Goal: Find specific page/section: Find specific page/section

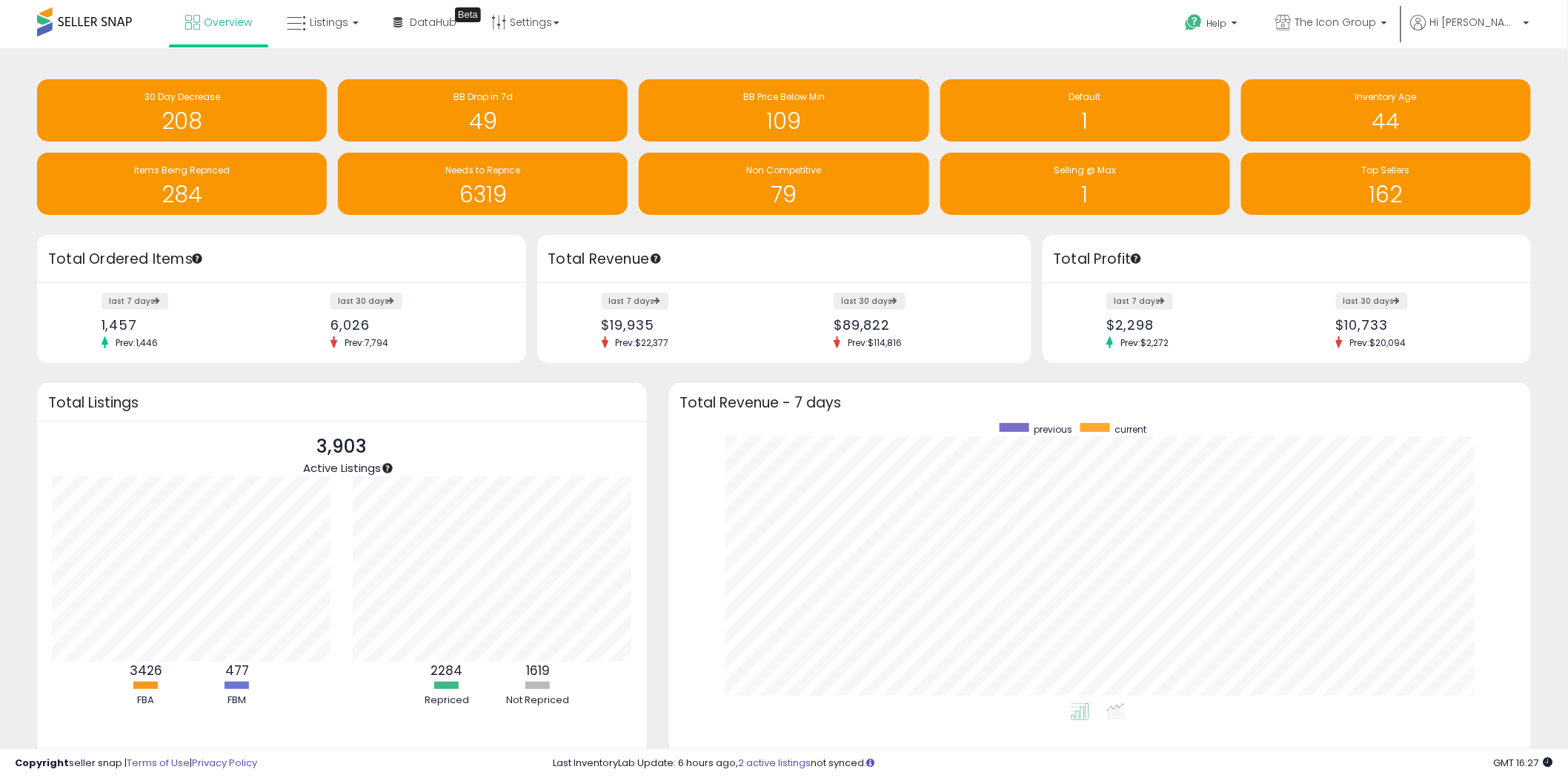
scroll to position [279, 832]
click at [330, 32] on link "Listings" at bounding box center [323, 22] width 95 height 45
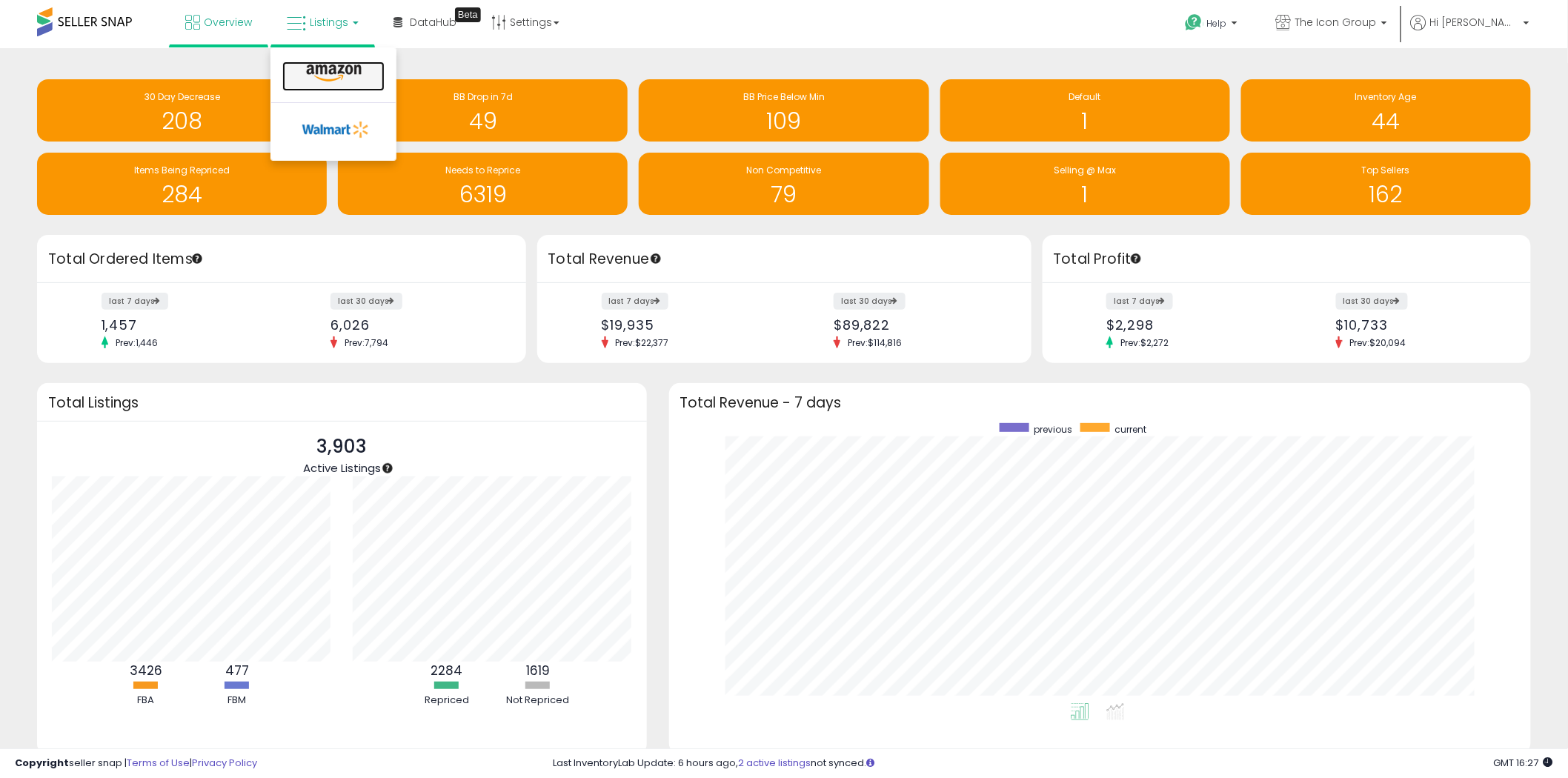
click at [328, 62] on link at bounding box center [334, 77] width 102 height 29
click at [313, 24] on span "Listings" at bounding box center [328, 21] width 39 height 15
click at [322, 70] on icon at bounding box center [334, 73] width 64 height 19
click at [309, 19] on span "Listings" at bounding box center [328, 21] width 39 height 15
click at [328, 83] on link at bounding box center [334, 77] width 102 height 29
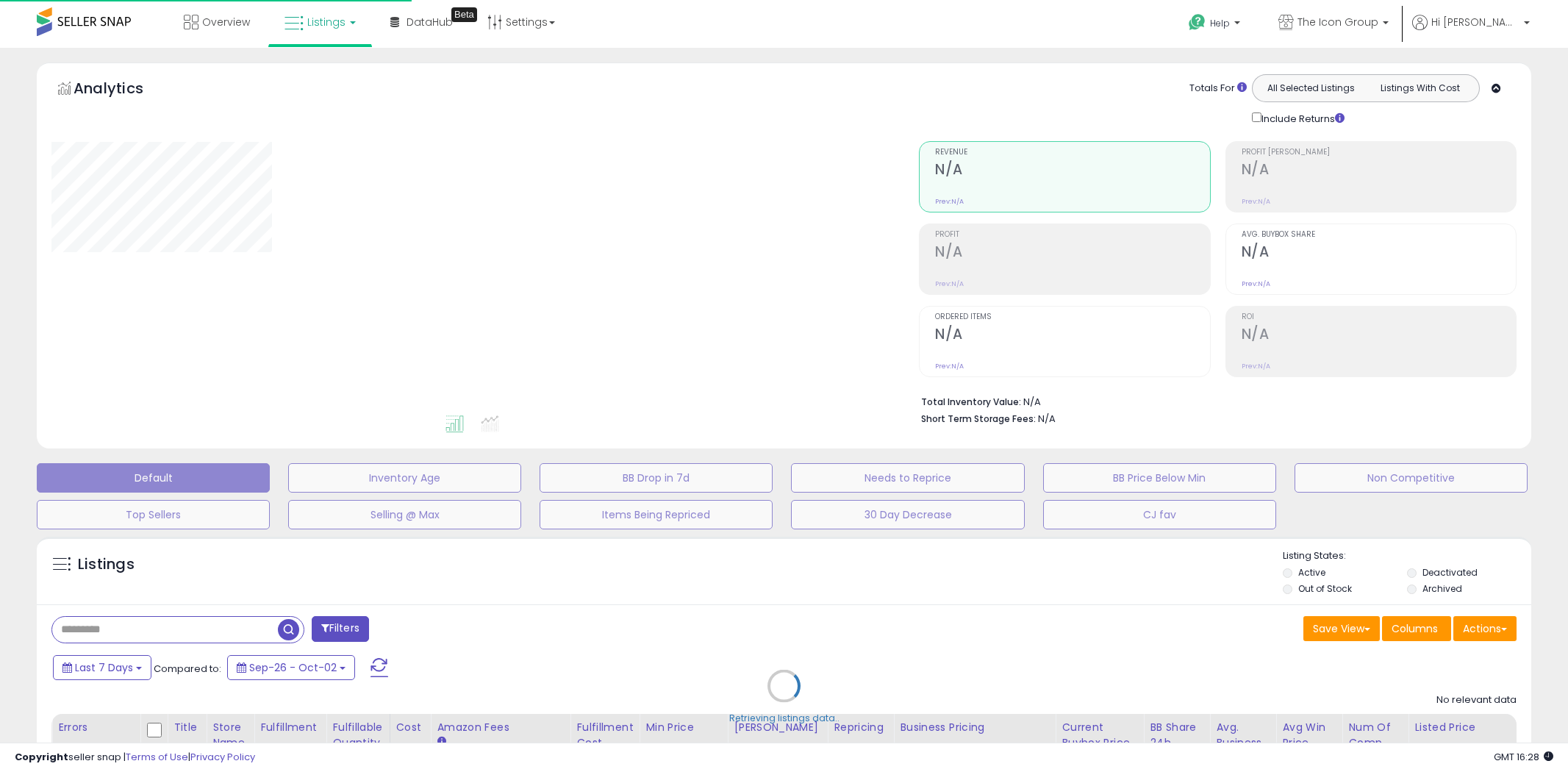
type input "**********"
